Goal: Task Accomplishment & Management: Use online tool/utility

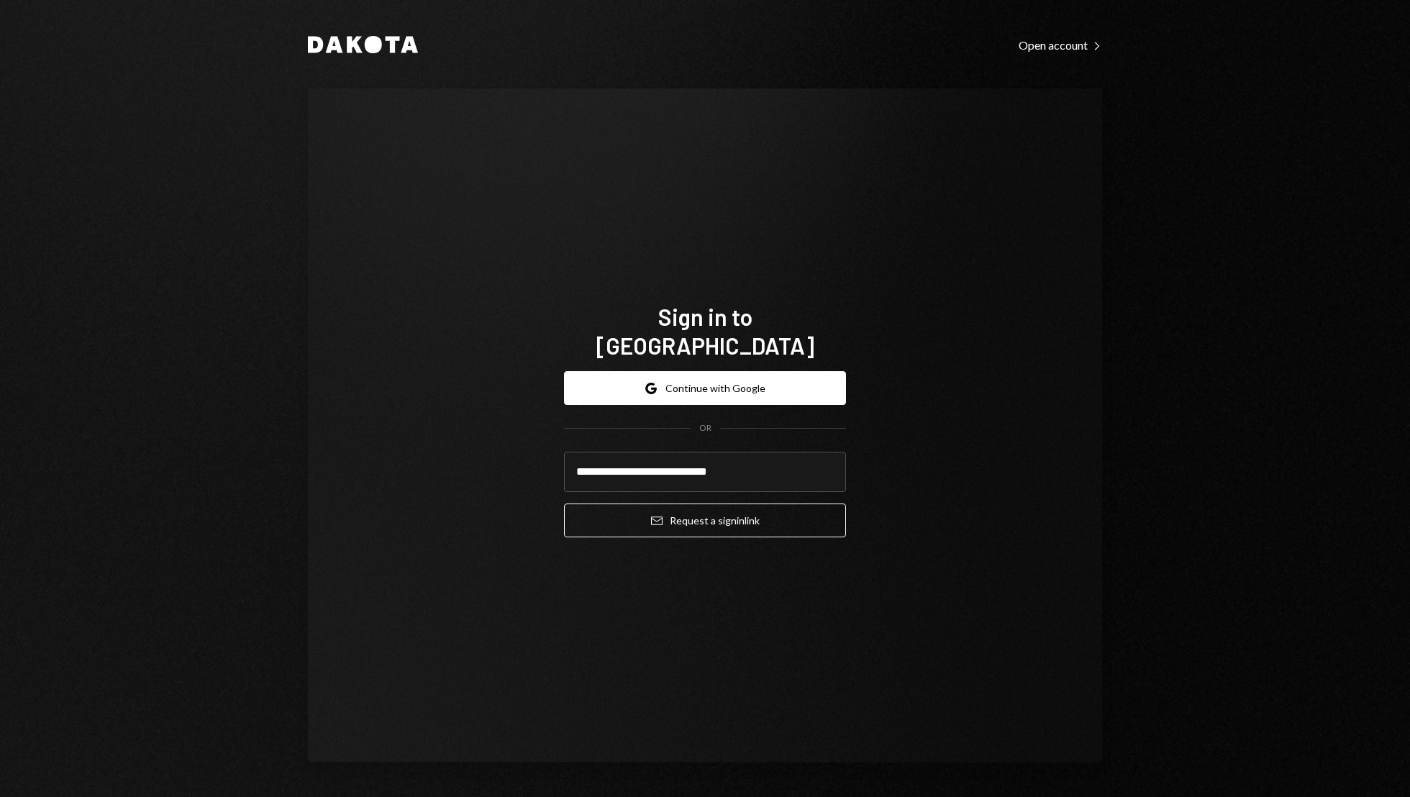
type input "**********"
click at [564, 504] on button "Email Request a sign in link" at bounding box center [705, 521] width 282 height 34
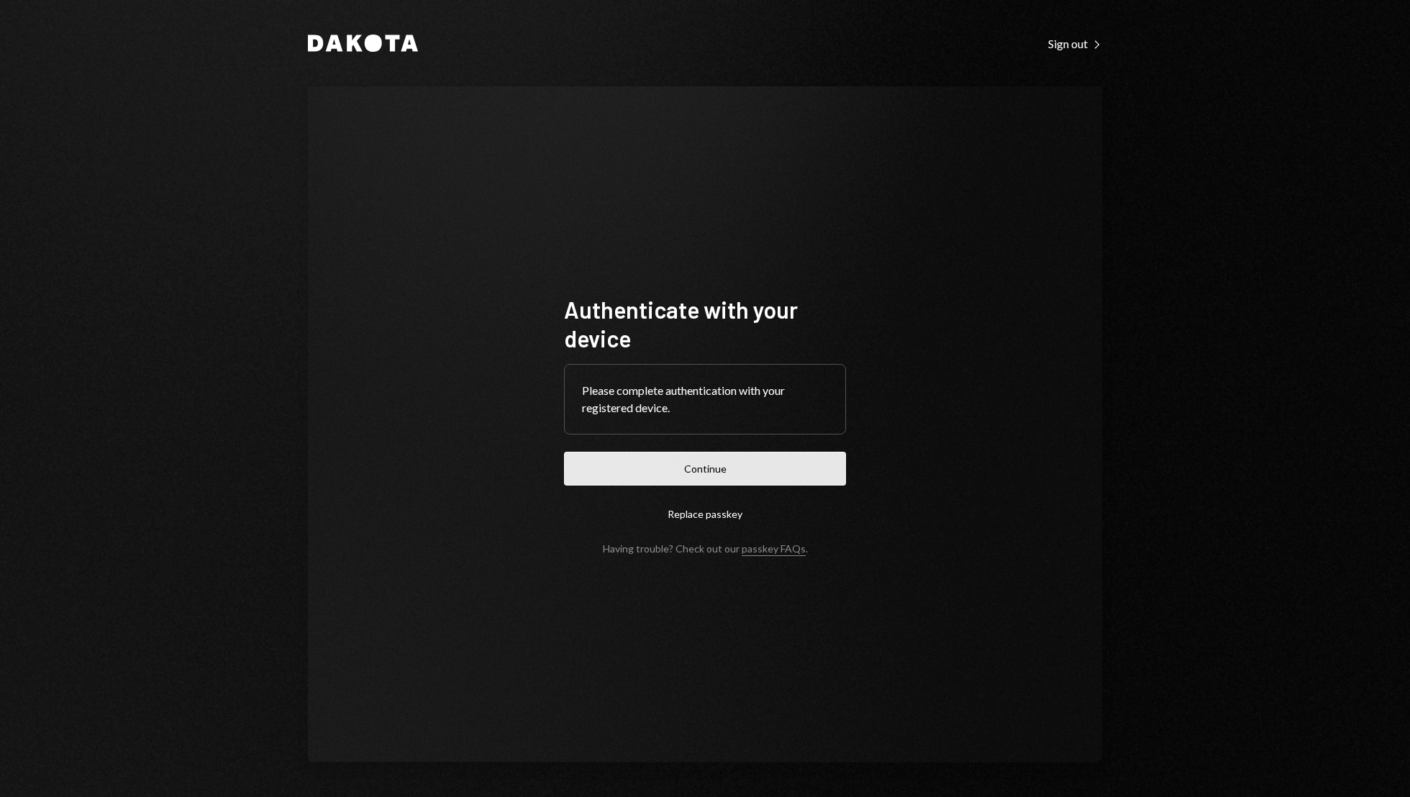
click at [737, 466] on button "Continue" at bounding box center [705, 469] width 282 height 34
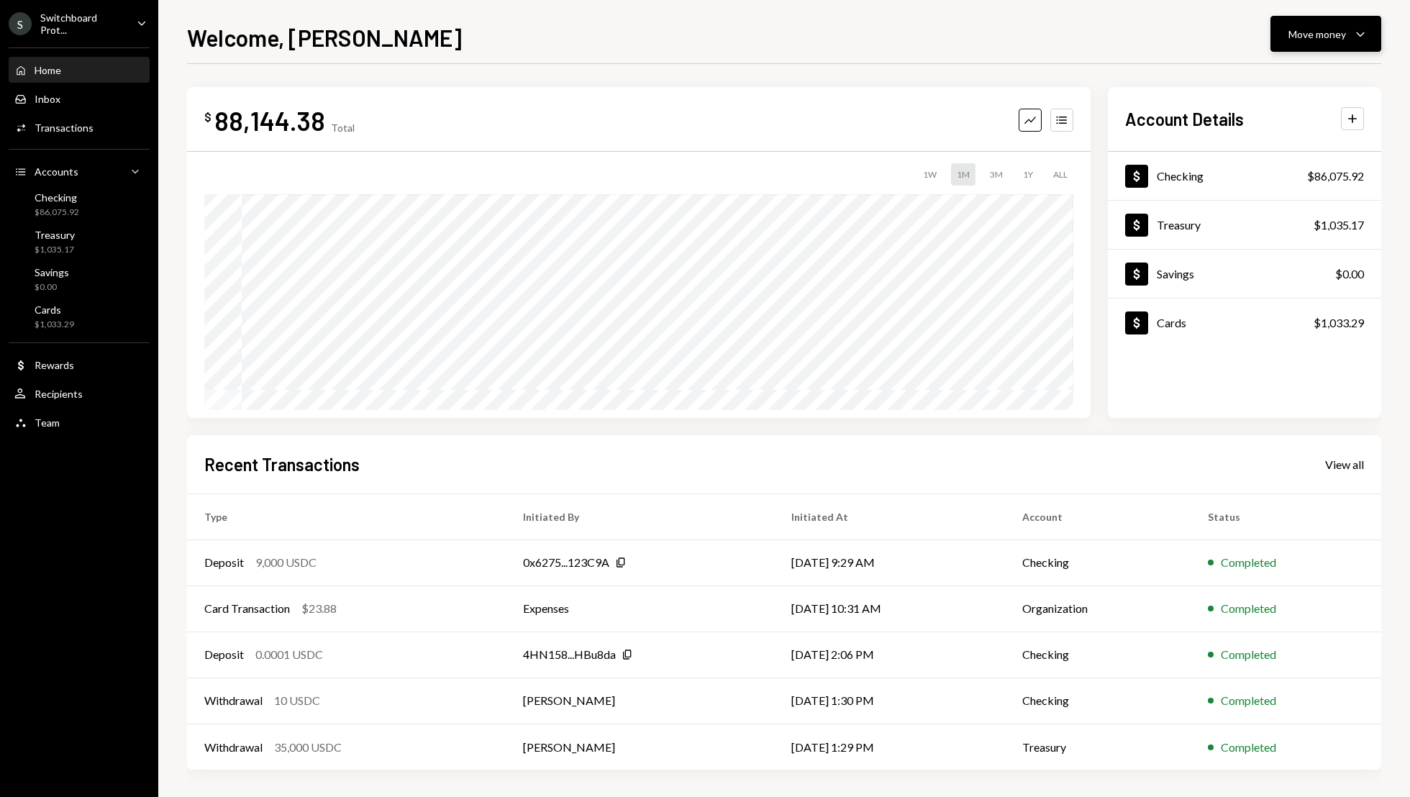
click at [1327, 46] on button "Move money Caret Down" at bounding box center [1326, 34] width 111 height 36
click at [1302, 79] on div "Send" at bounding box center [1314, 77] width 105 height 15
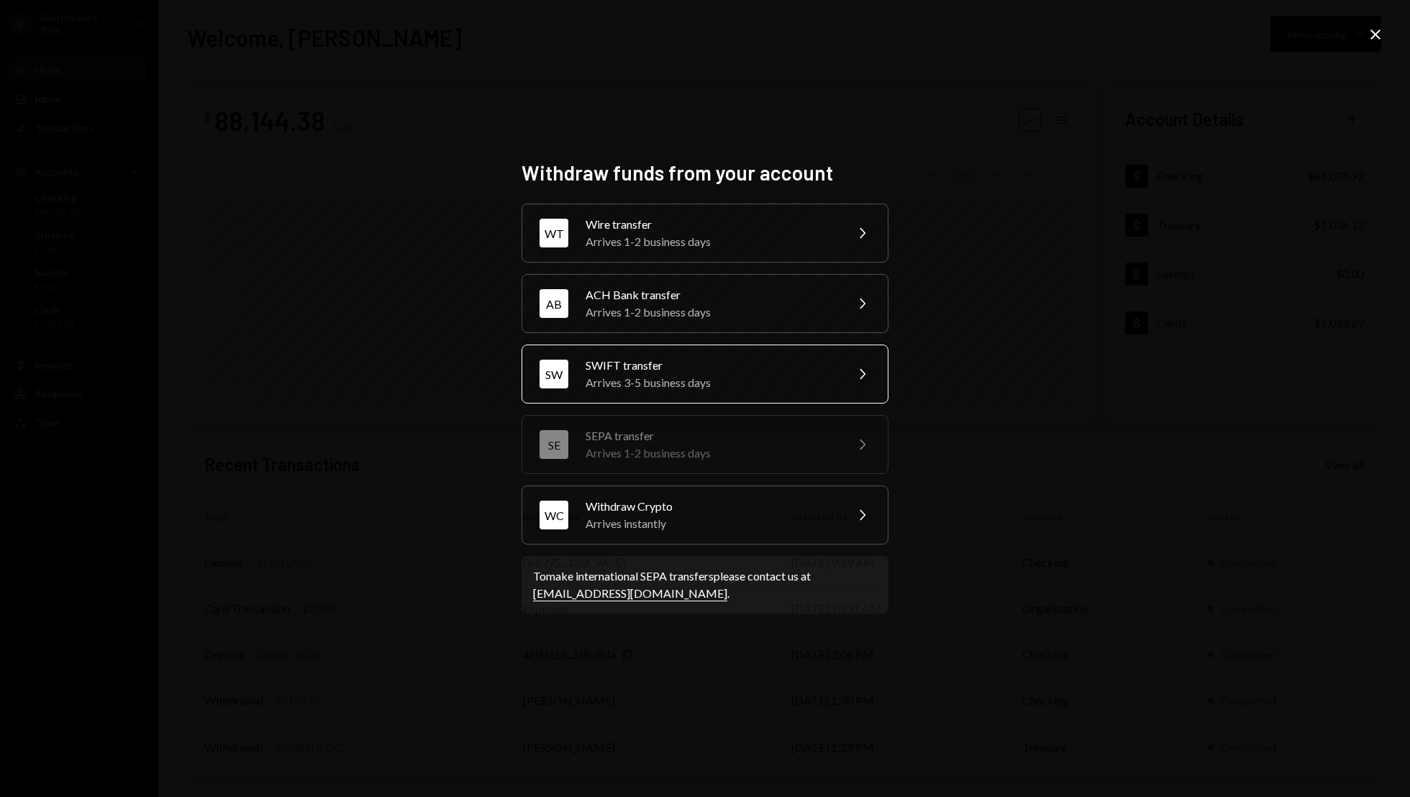
click at [814, 356] on div "SW SWIFT transfer Arrives 3-5 business days Chevron Right" at bounding box center [705, 374] width 367 height 59
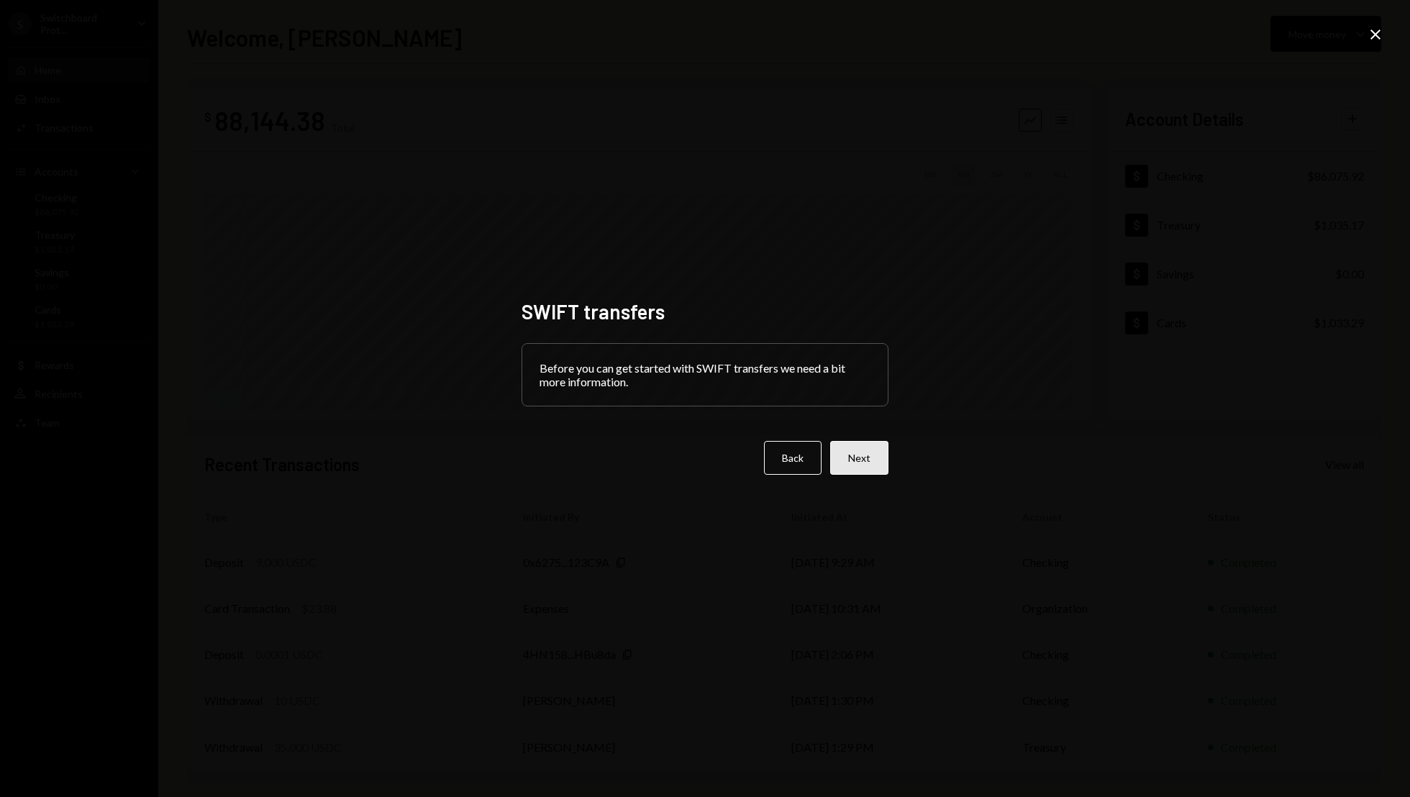
click at [859, 459] on button "Next" at bounding box center [859, 458] width 58 height 34
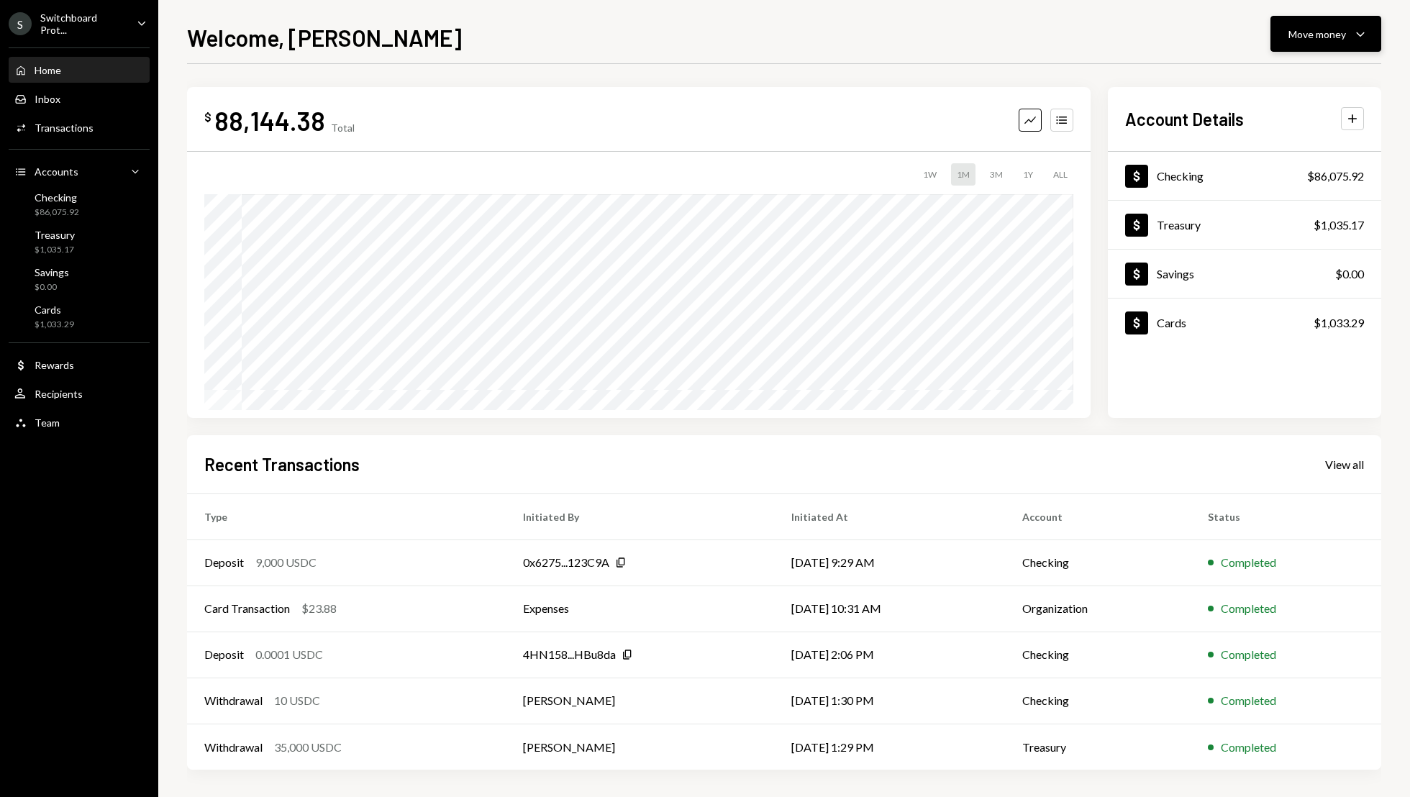
click at [1329, 32] on div "Move money" at bounding box center [1318, 34] width 58 height 15
click at [1305, 76] on div "Send" at bounding box center [1314, 77] width 105 height 15
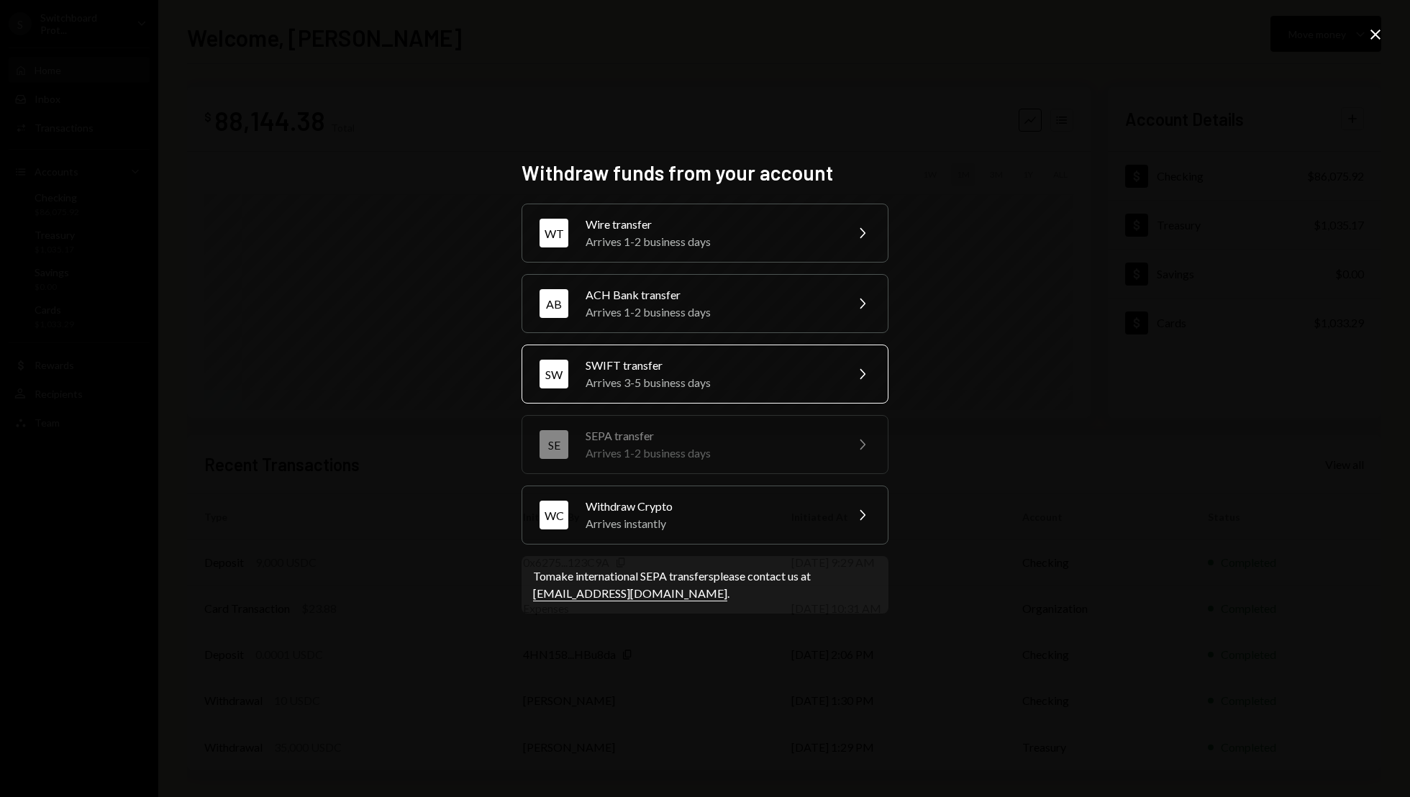
click at [751, 364] on div "SWIFT transfer" at bounding box center [711, 365] width 250 height 17
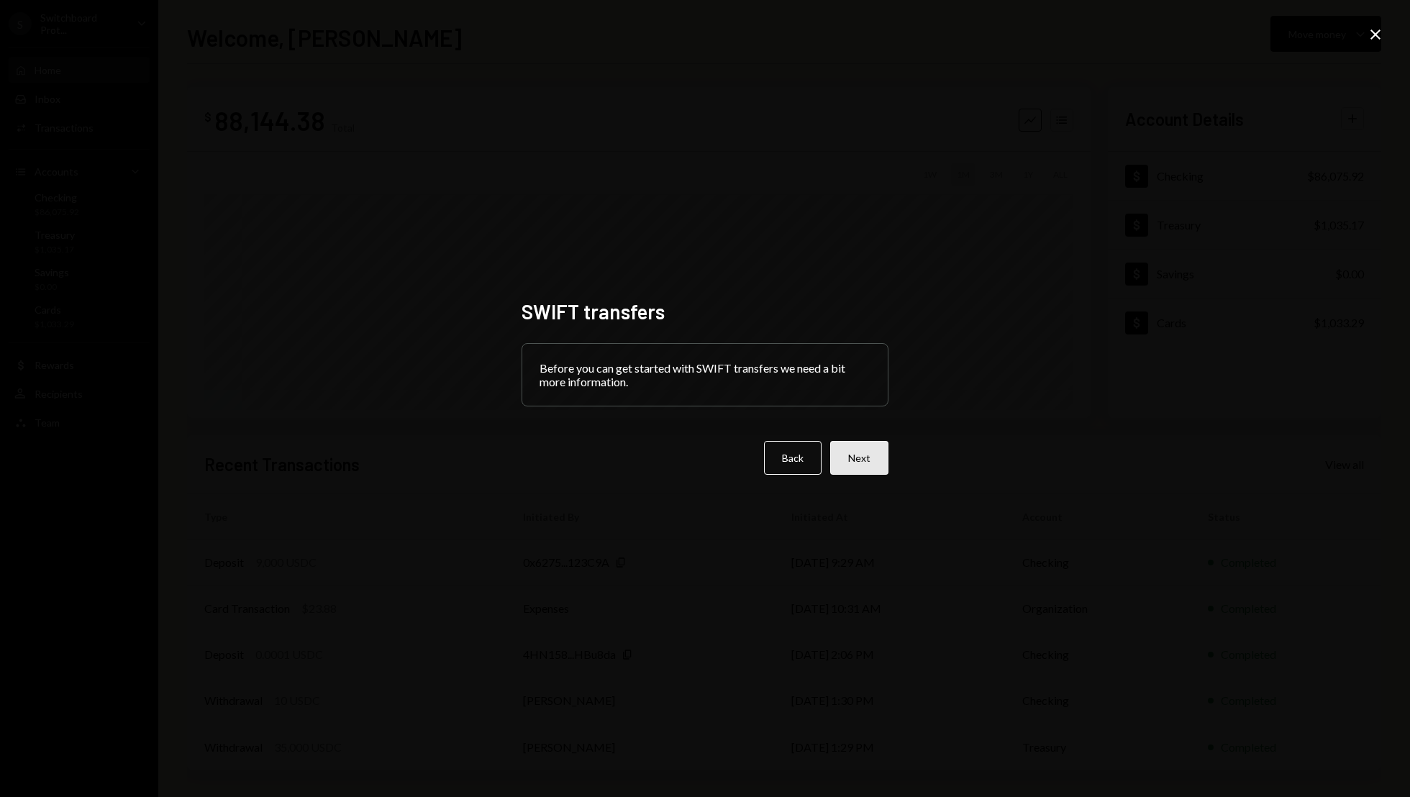
click at [857, 466] on button "Next" at bounding box center [859, 458] width 58 height 34
